Goal: Task Accomplishment & Management: Manage account settings

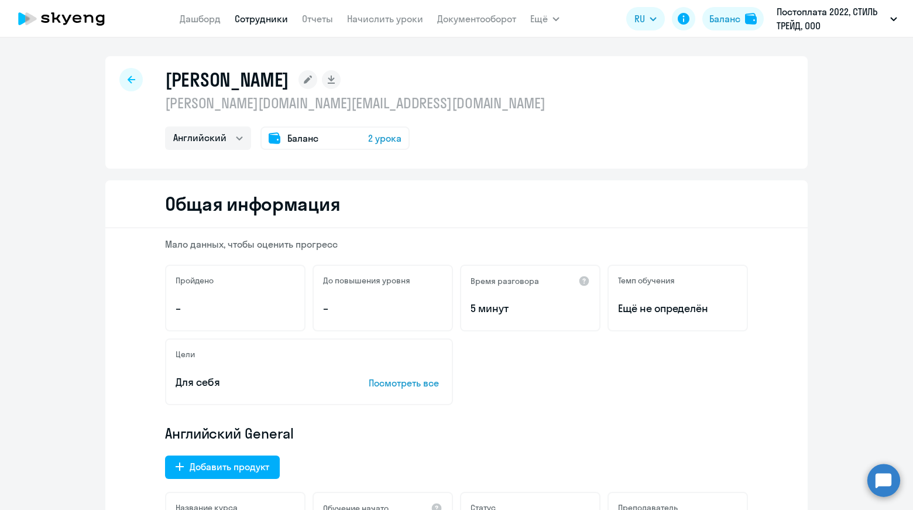
select select "english"
click at [374, 19] on link "Начислить уроки" at bounding box center [385, 19] width 76 height 12
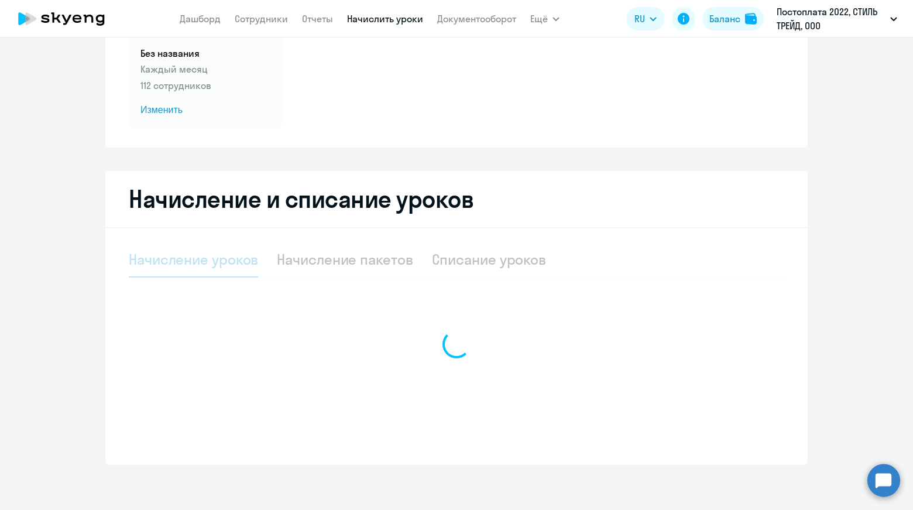
scroll to position [126, 0]
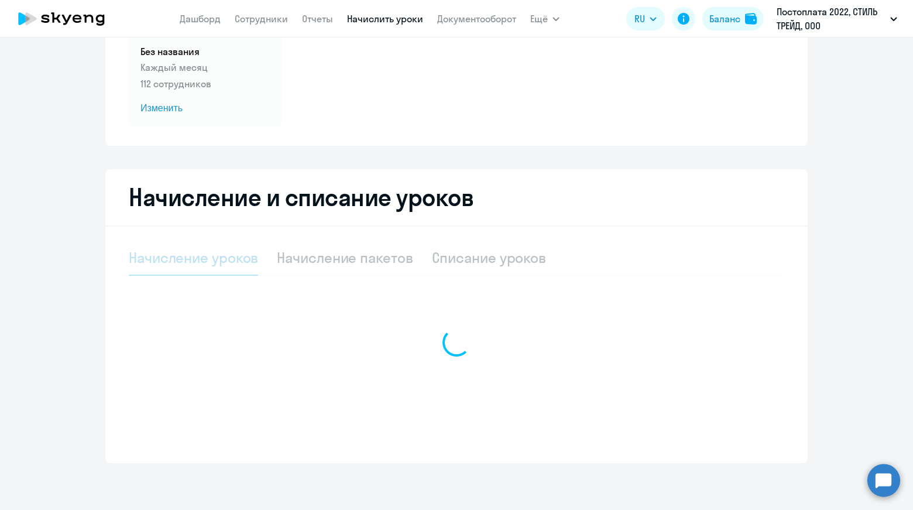
select select "10"
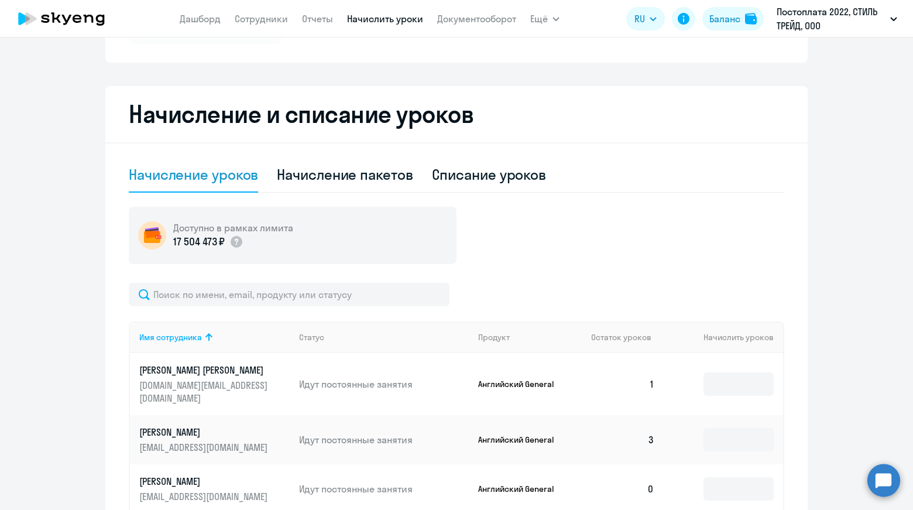
scroll to position [243, 0]
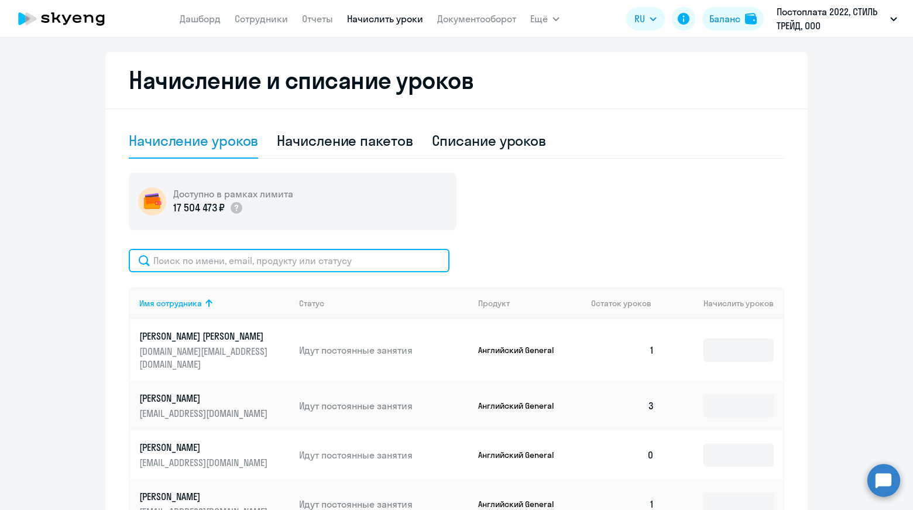
click at [286, 268] on input "text" at bounding box center [289, 260] width 321 height 23
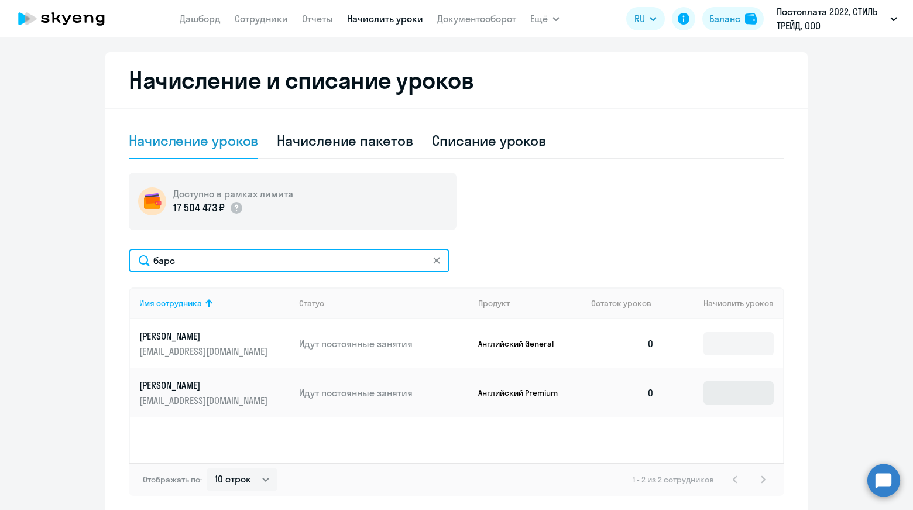
type input "барс"
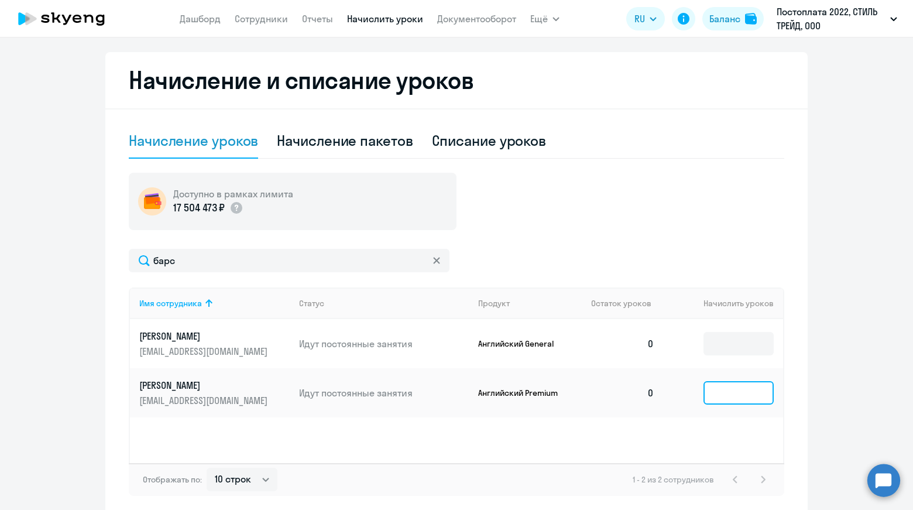
click at [718, 392] on input at bounding box center [739, 392] width 70 height 23
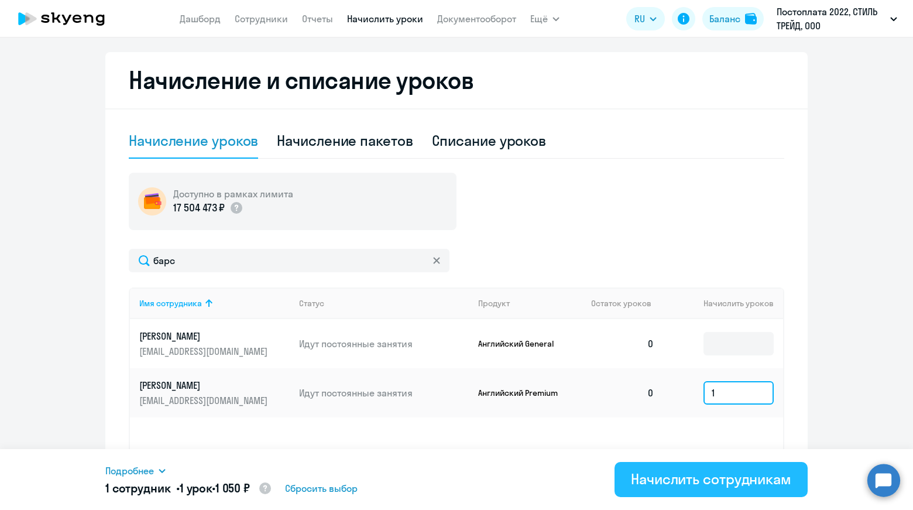
type input "1"
click at [707, 475] on div "Начислить сотрудникам" at bounding box center [711, 478] width 160 height 19
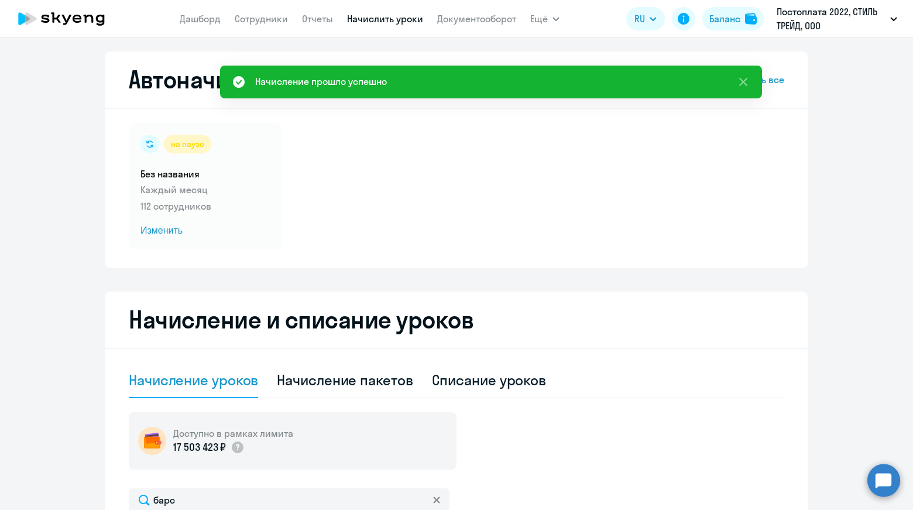
scroll to position [0, 0]
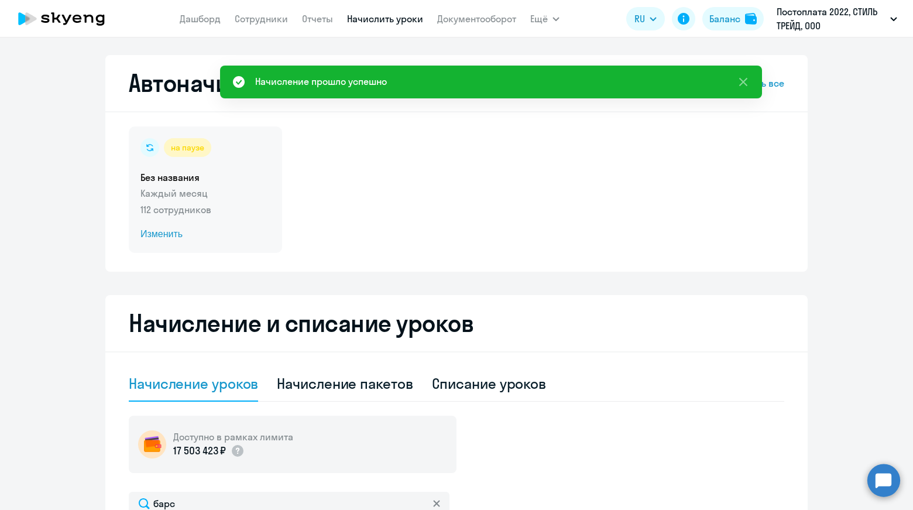
click at [211, 218] on div "на паузе Без названия Каждый месяц 112 сотрудников Изменить" at bounding box center [205, 189] width 153 height 126
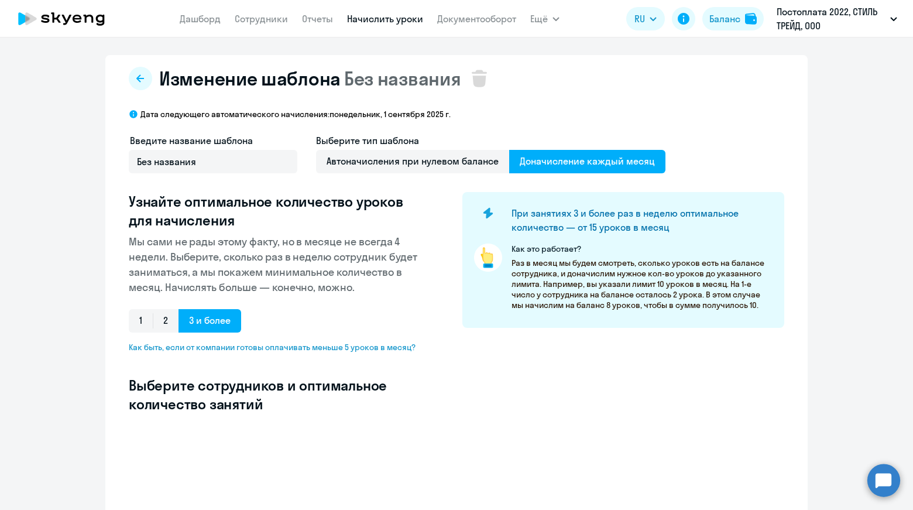
scroll to position [176, 0]
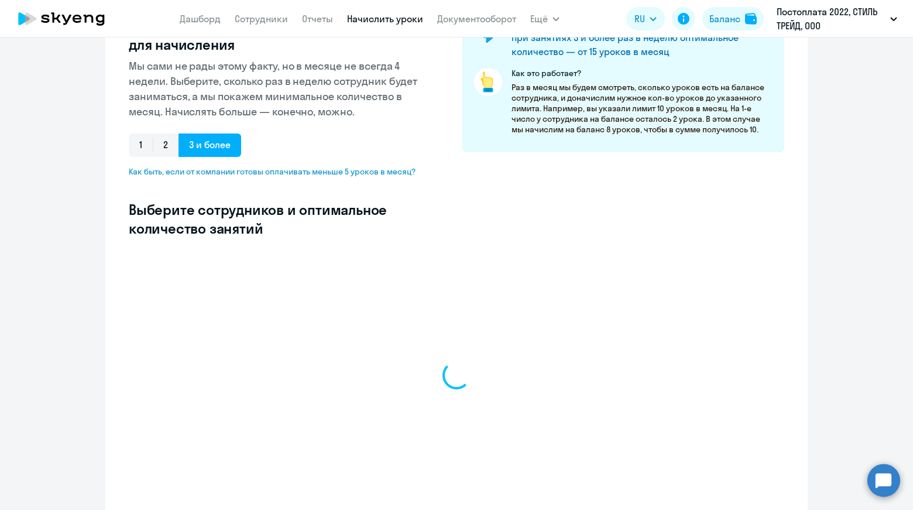
select select "10"
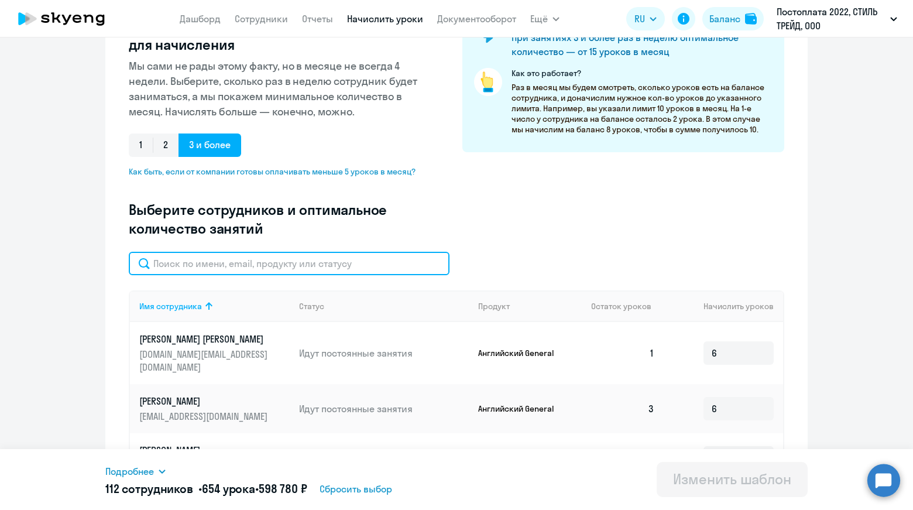
click at [324, 259] on input "text" at bounding box center [289, 263] width 321 height 23
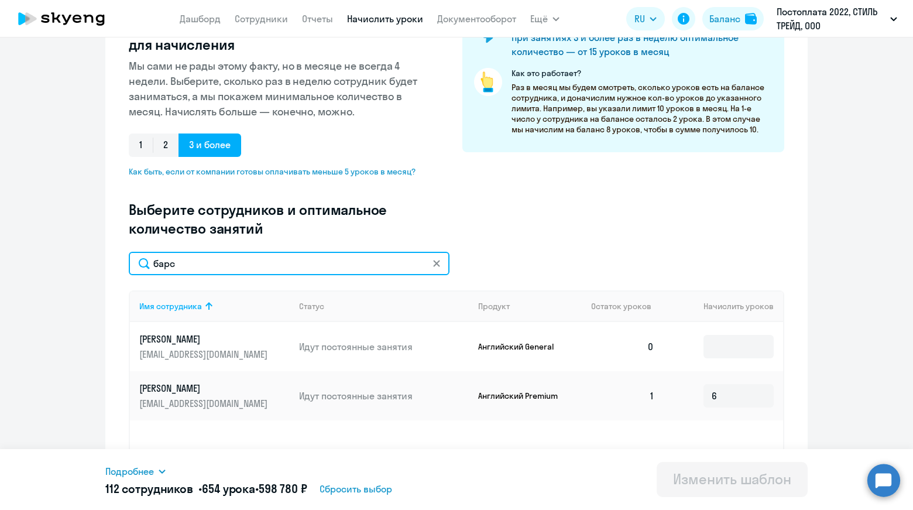
scroll to position [230, 0]
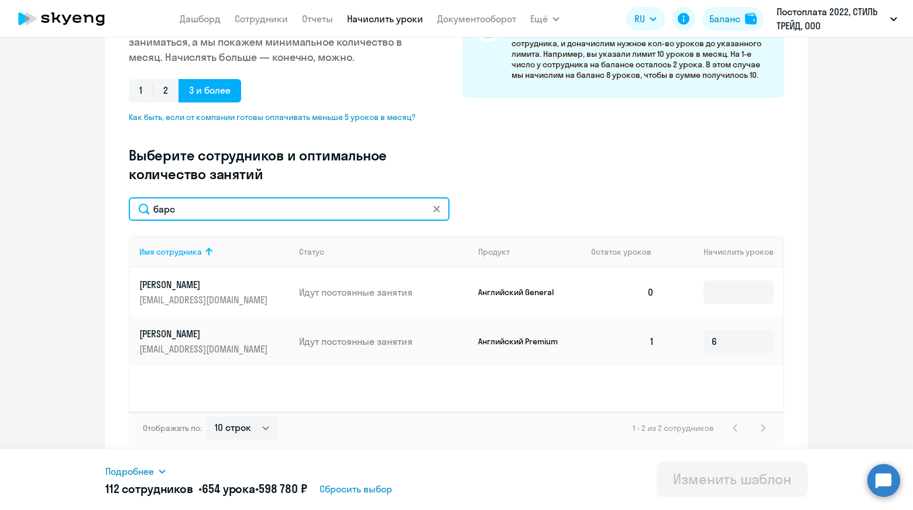
type input "барс"
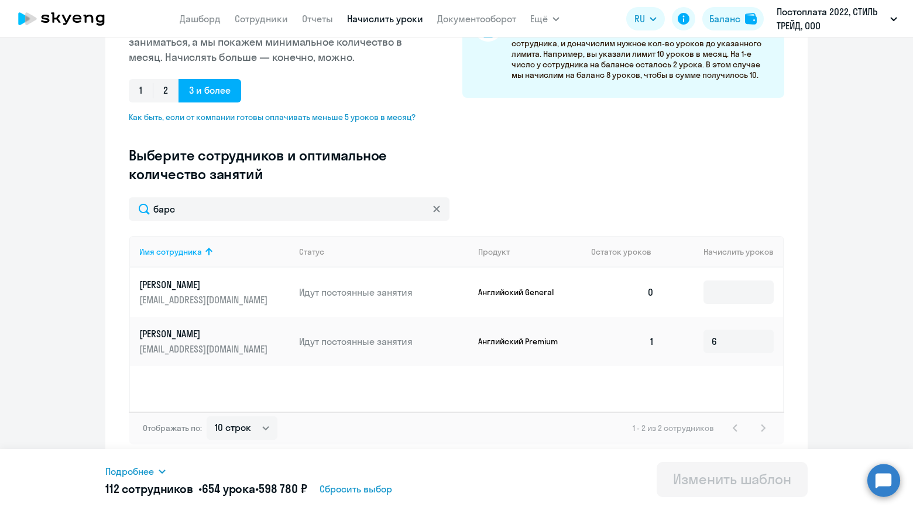
click at [436, 211] on svg-icon at bounding box center [436, 208] width 9 height 9
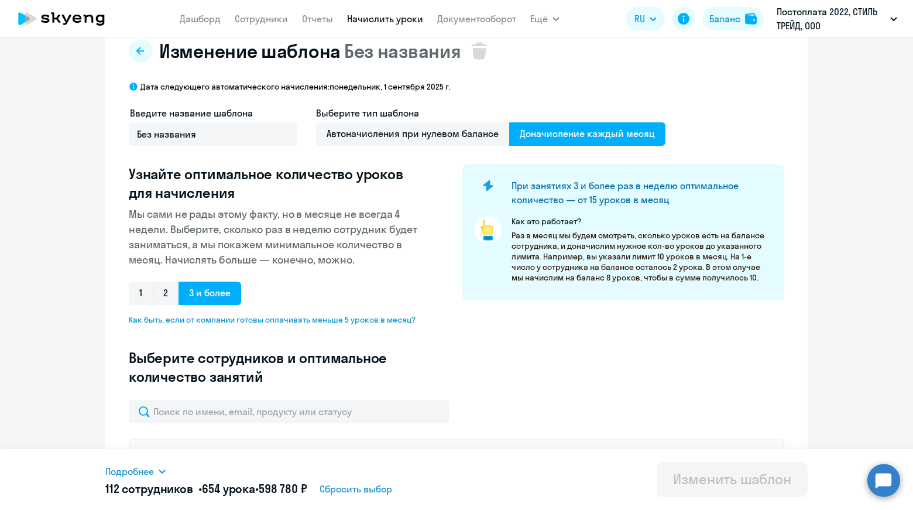
scroll to position [0, 0]
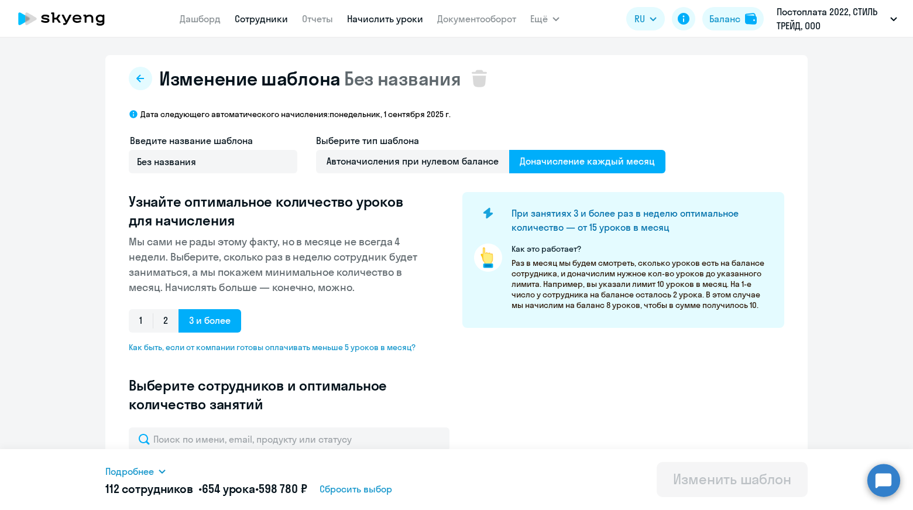
click at [276, 23] on link "Сотрудники" at bounding box center [261, 19] width 53 height 12
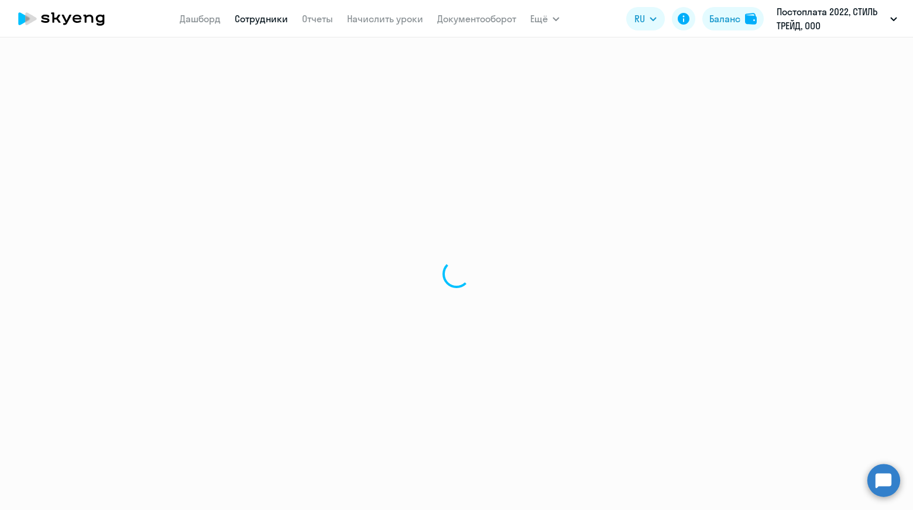
select select "30"
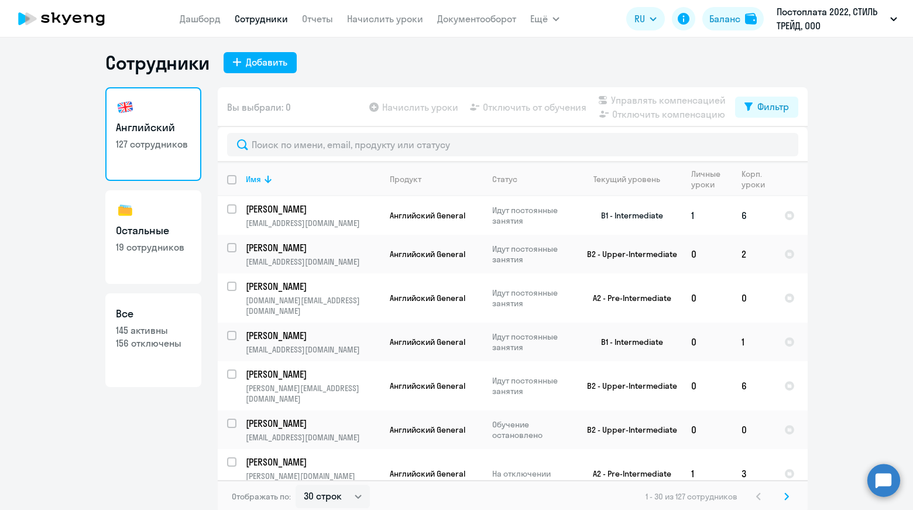
scroll to position [7, 0]
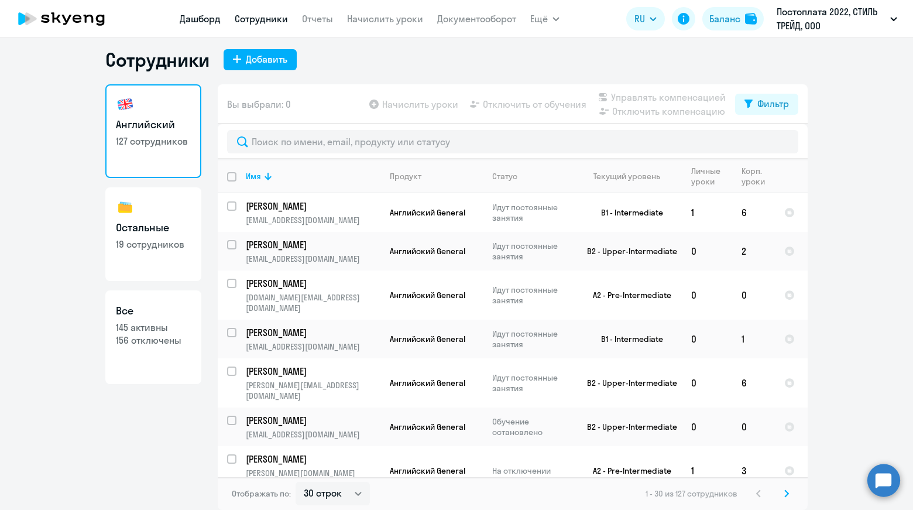
click at [199, 17] on link "Дашборд" at bounding box center [200, 19] width 41 height 12
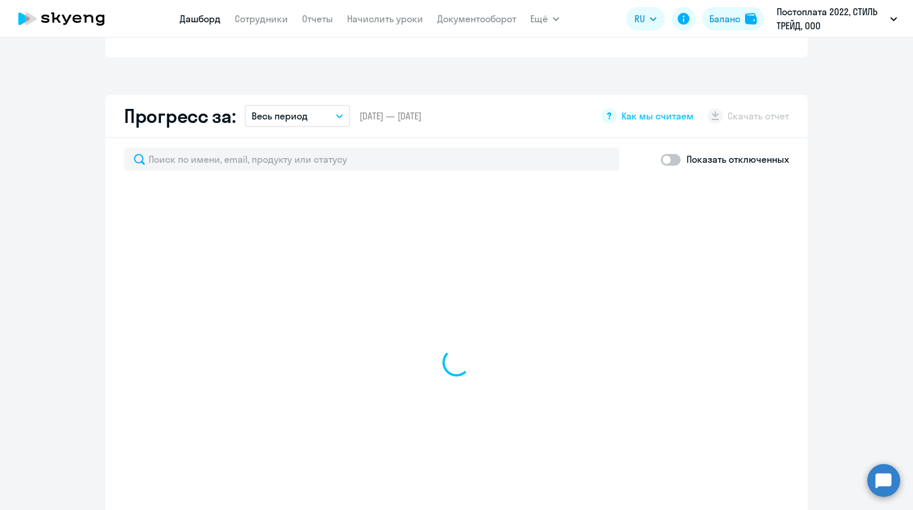
scroll to position [651, 0]
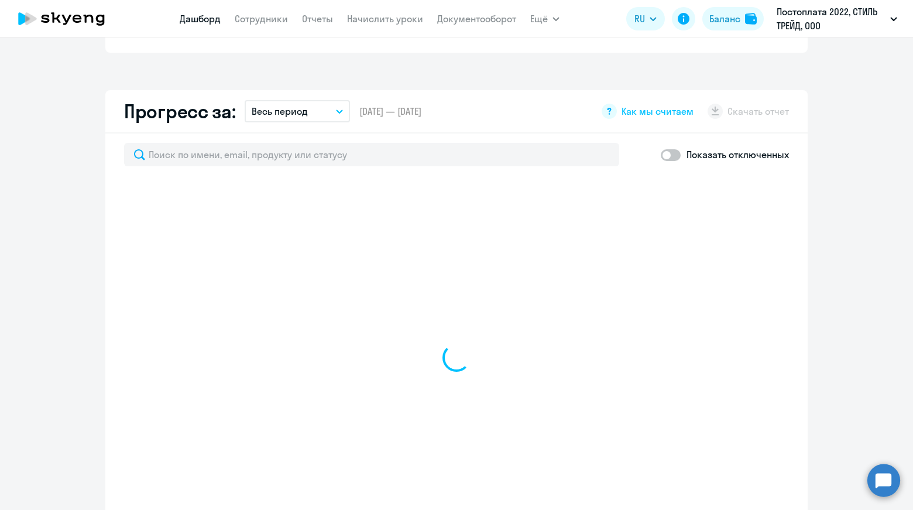
click at [308, 116] on button "Весь период" at bounding box center [297, 111] width 105 height 22
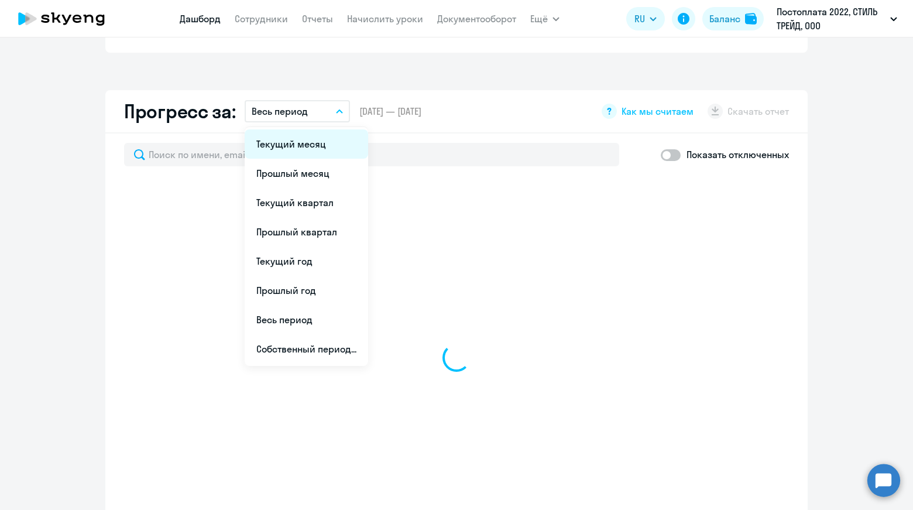
click at [325, 145] on li "Текущий месяц" at bounding box center [307, 143] width 124 height 29
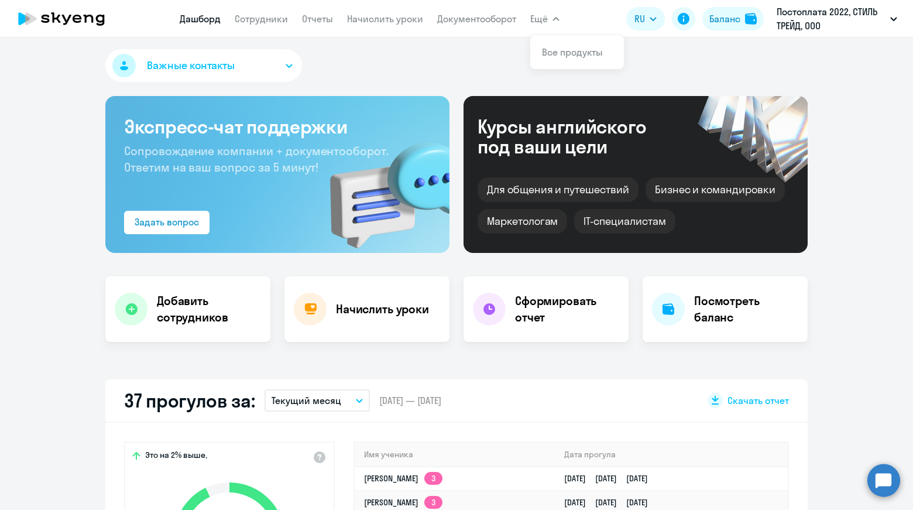
scroll to position [0, 0]
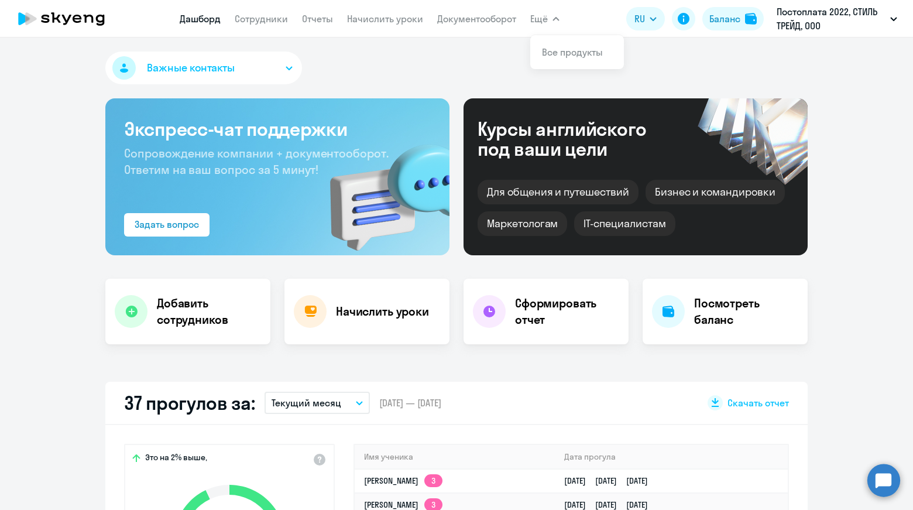
click at [556, 13] on button "Ещё" at bounding box center [544, 18] width 29 height 23
click at [557, 19] on icon "button" at bounding box center [556, 19] width 6 height 3
click at [320, 19] on link "Отчеты" at bounding box center [317, 19] width 31 height 12
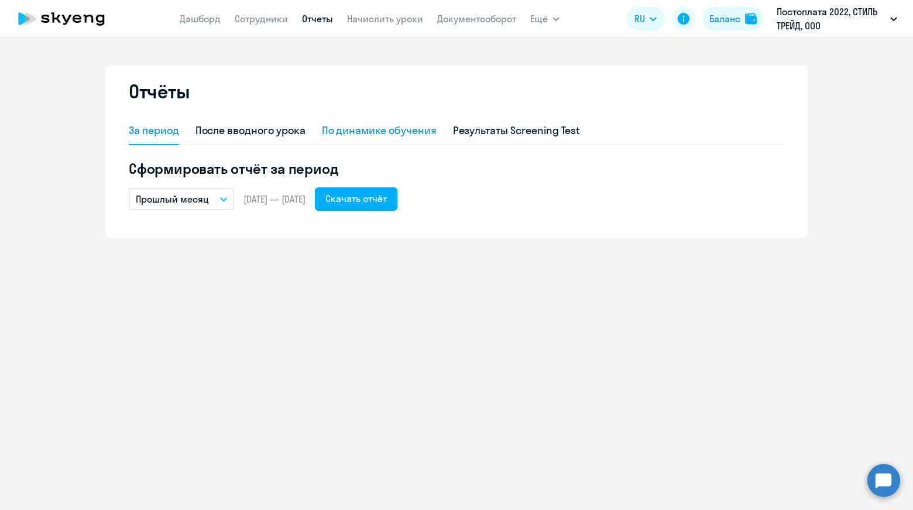
click at [403, 135] on div "По динамике обучения" at bounding box center [379, 130] width 115 height 15
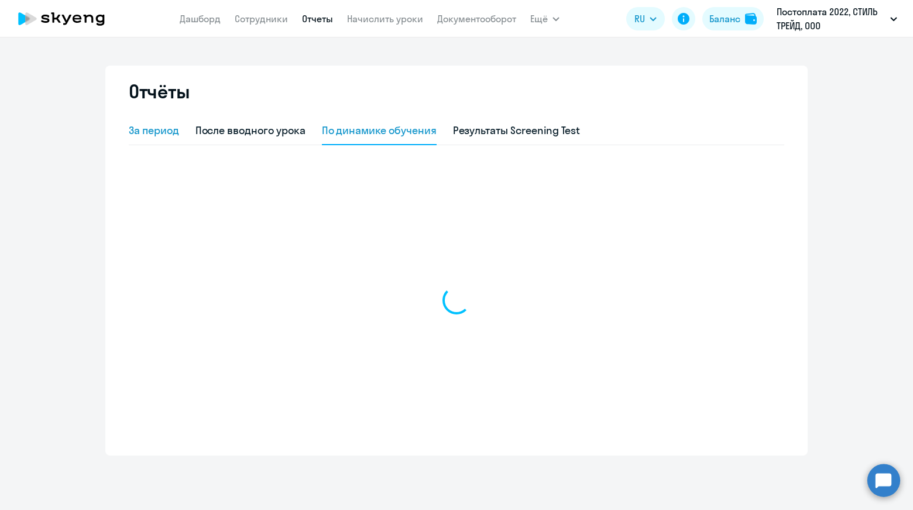
click at [159, 136] on div "За период" at bounding box center [154, 130] width 50 height 15
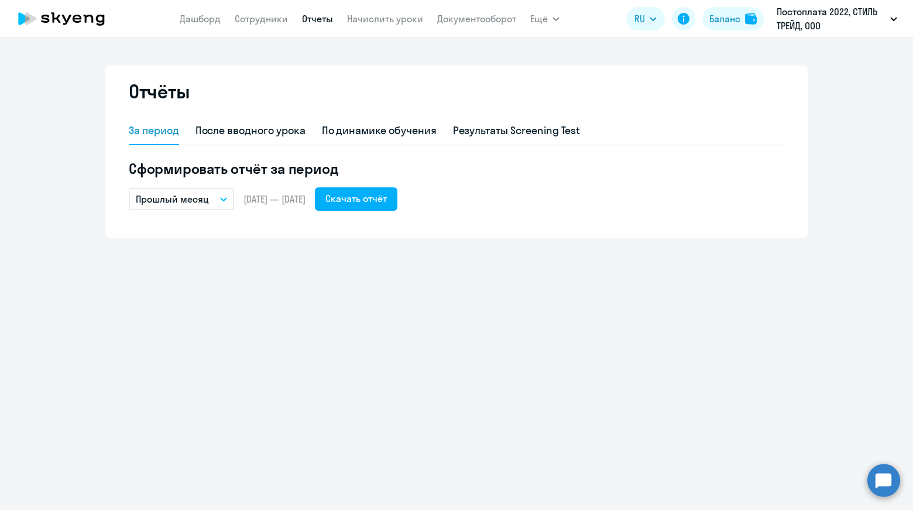
click at [222, 197] on icon "button" at bounding box center [223, 199] width 7 height 4
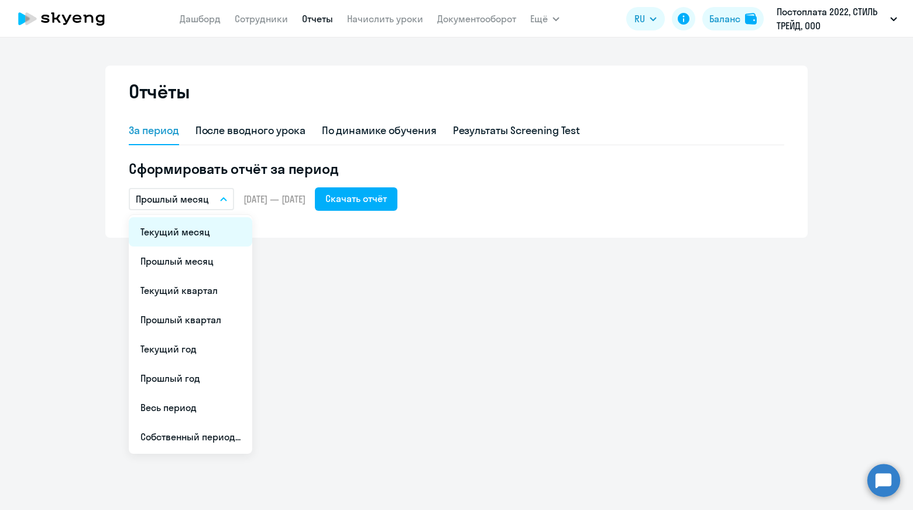
click at [192, 225] on li "Текущий месяц" at bounding box center [191, 231] width 124 height 29
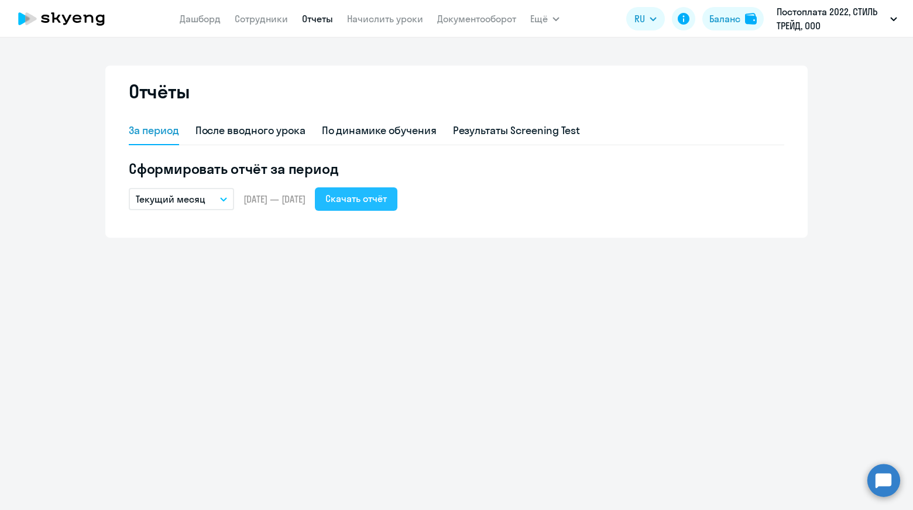
click at [383, 199] on div "Скачать отчёт" at bounding box center [355, 198] width 61 height 14
click at [279, 19] on link "Сотрудники" at bounding box center [261, 19] width 53 height 12
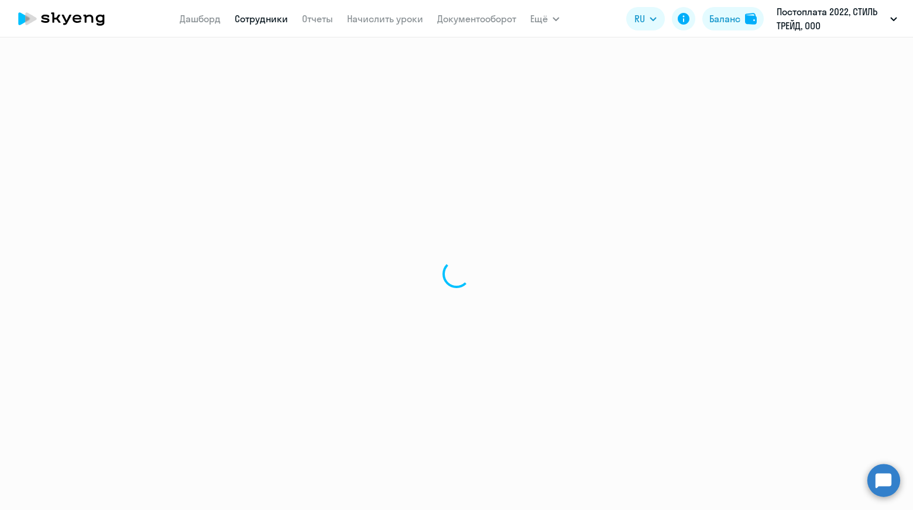
select select "30"
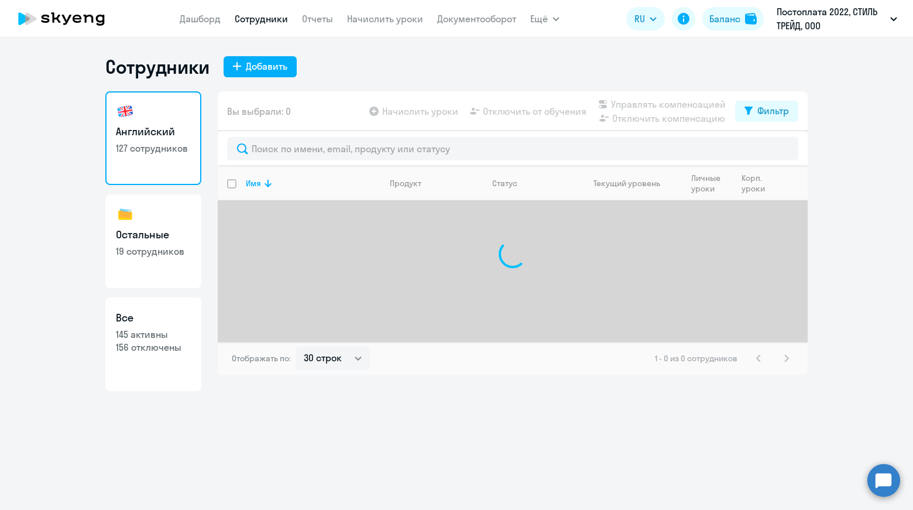
click at [859, 181] on ng-component "Сотрудники Добавить Английский 127 сотрудников Остальные 19 сотрудников Все 145…" at bounding box center [456, 223] width 913 height 336
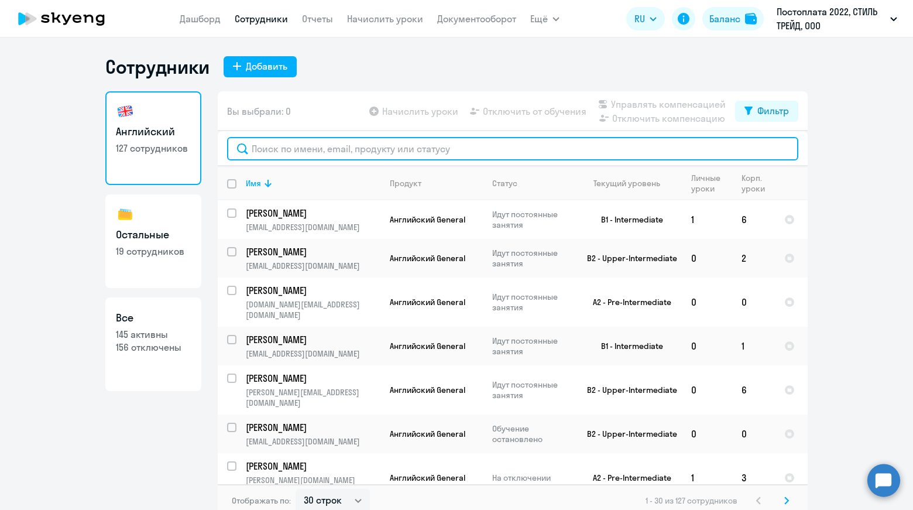
click at [502, 144] on input "text" at bounding box center [512, 148] width 571 height 23
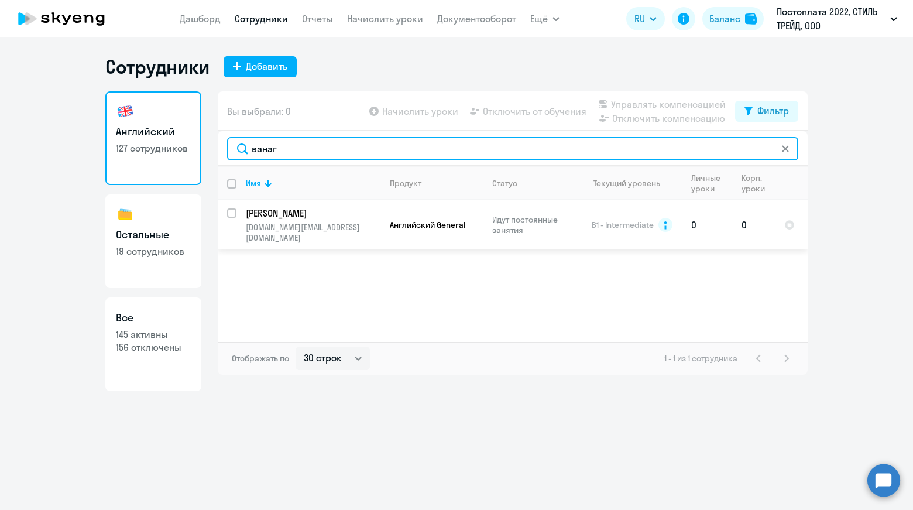
type input "ванаг"
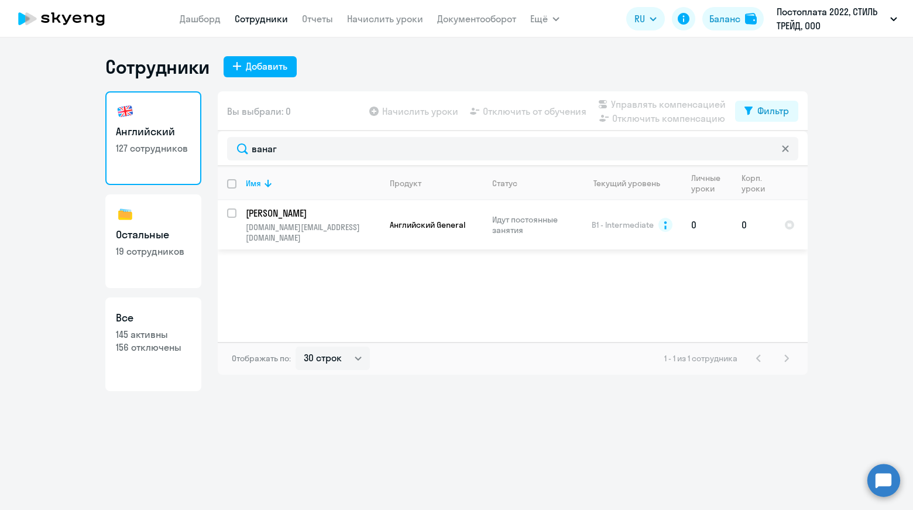
click at [340, 214] on p "[PERSON_NAME]" at bounding box center [312, 213] width 132 height 13
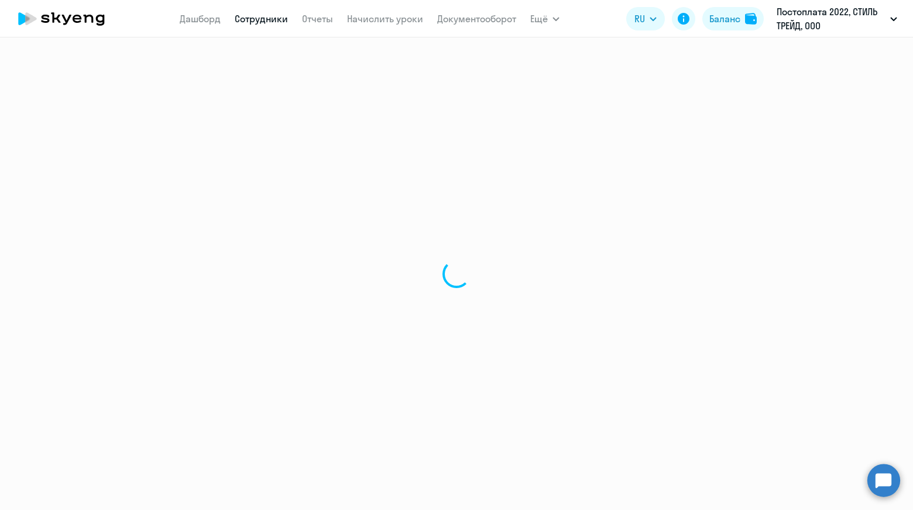
select select "english"
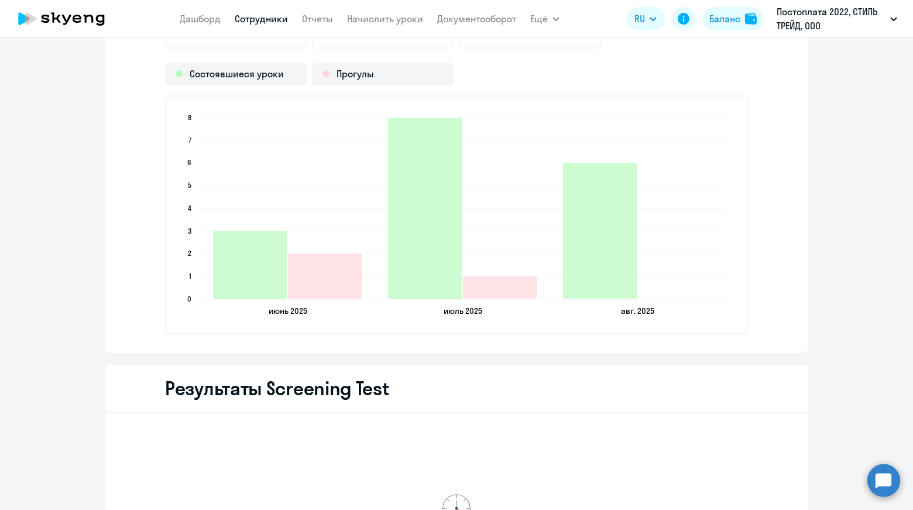
scroll to position [1376, 0]
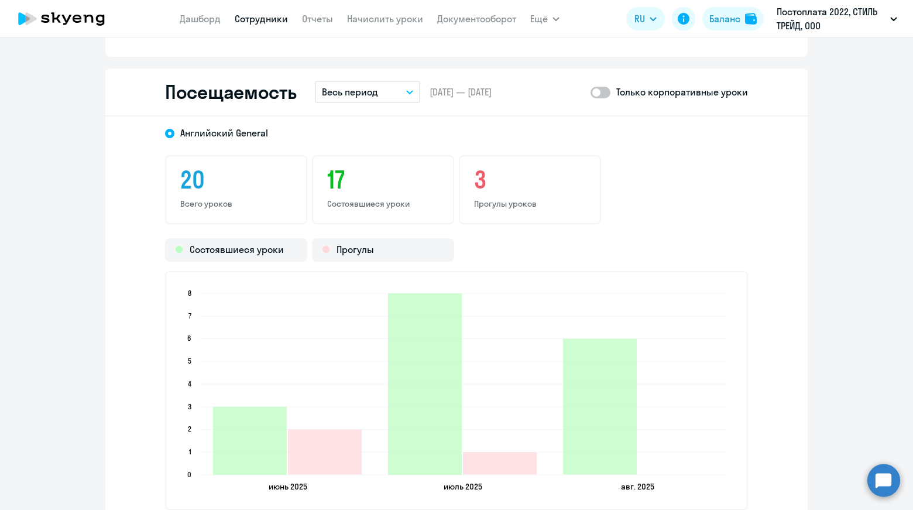
click at [395, 90] on button "Весь период" at bounding box center [367, 92] width 105 height 22
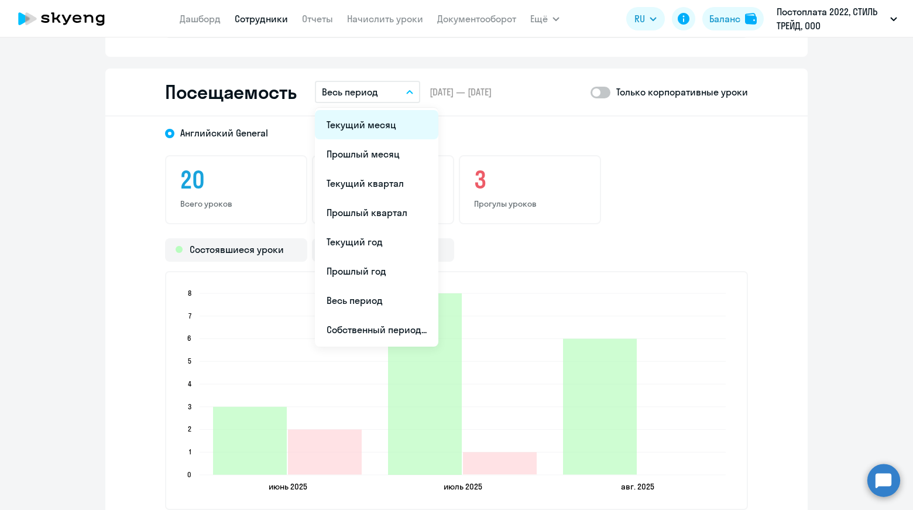
click at [382, 129] on li "Текущий месяц" at bounding box center [377, 124] width 124 height 29
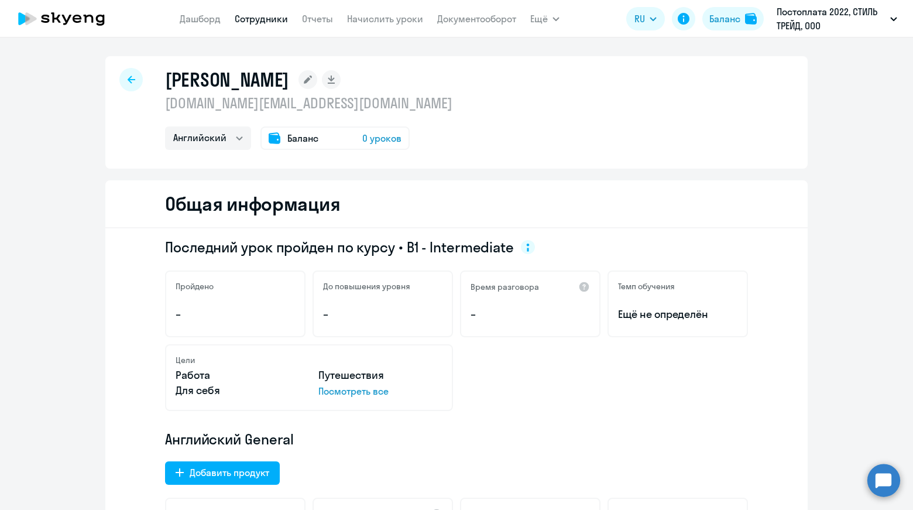
scroll to position [0, 0]
click at [380, 15] on link "Начислить уроки" at bounding box center [385, 19] width 76 height 12
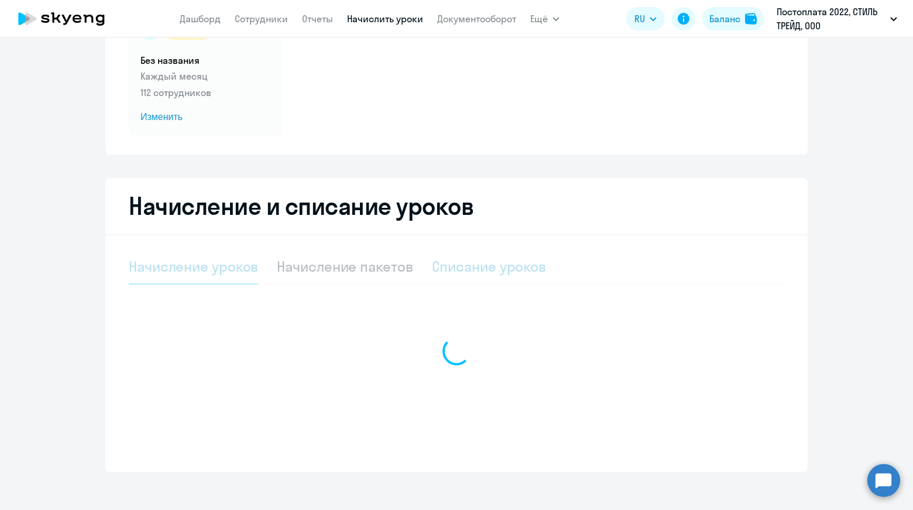
select select "10"
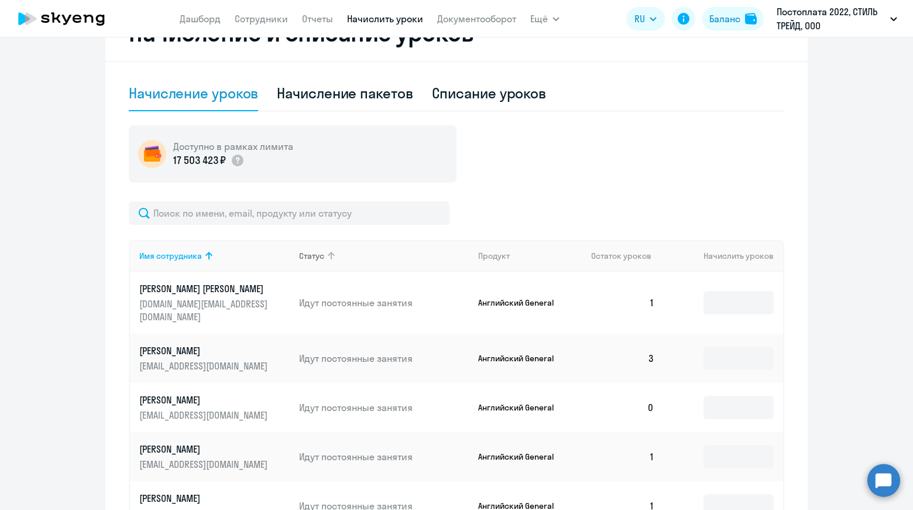
scroll to position [293, 0]
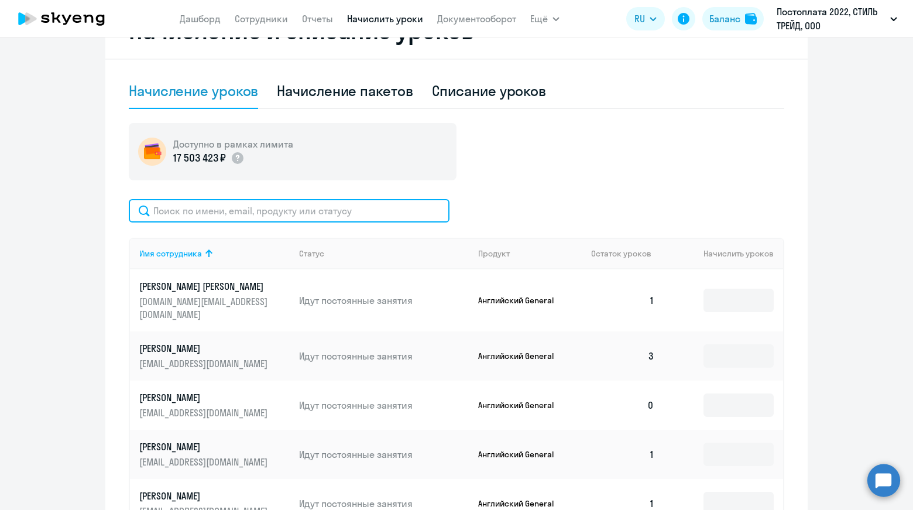
click at [355, 215] on input "text" at bounding box center [289, 210] width 321 height 23
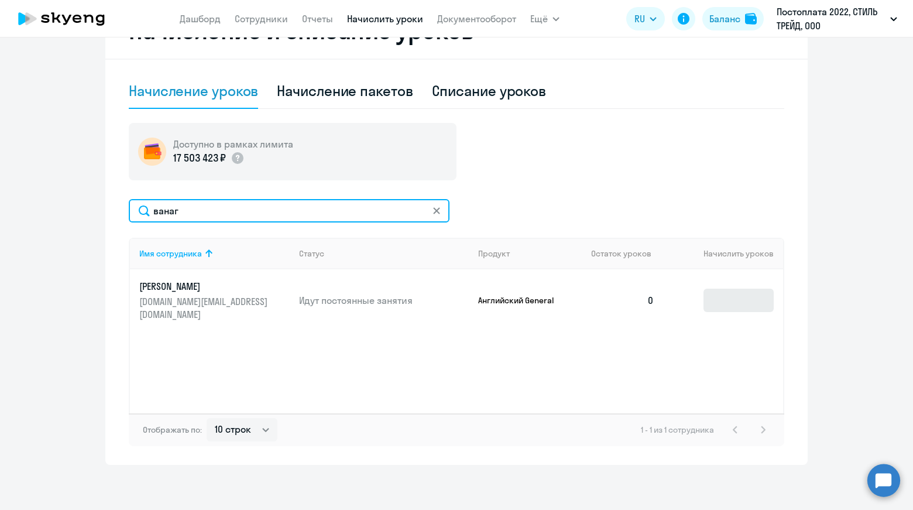
type input "ванаг"
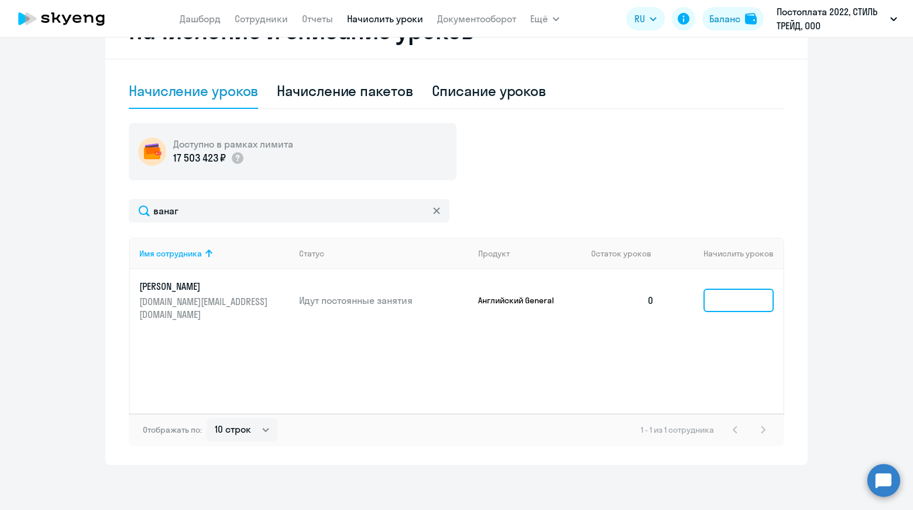
click at [714, 293] on input at bounding box center [739, 300] width 70 height 23
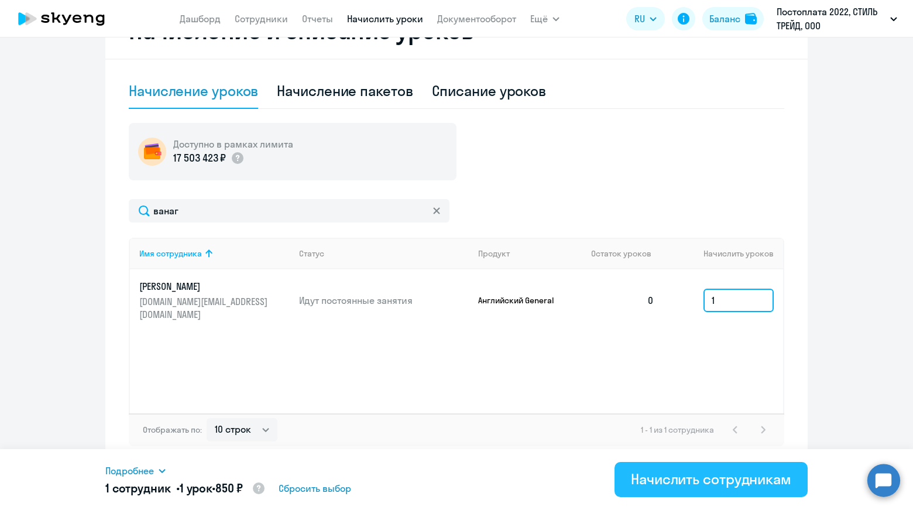
type input "1"
click at [679, 483] on div "Начислить сотрудникам" at bounding box center [711, 478] width 160 height 19
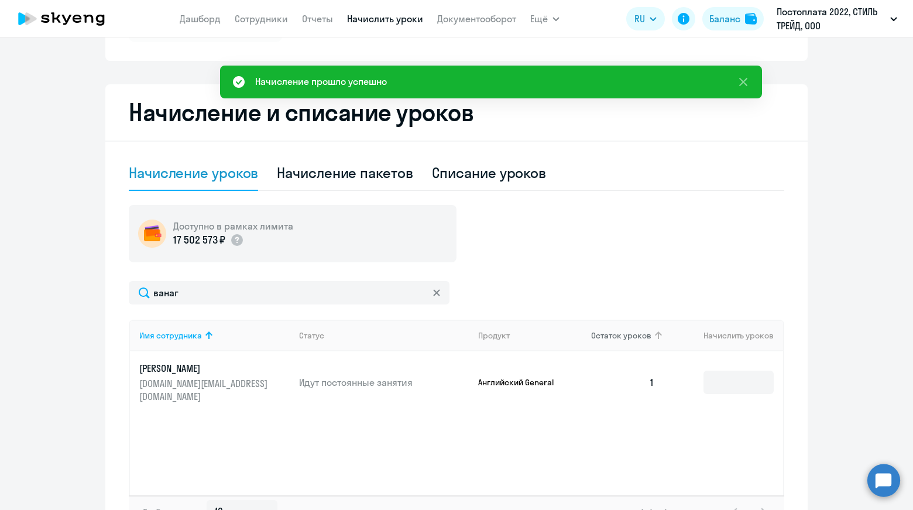
scroll to position [117, 0]
